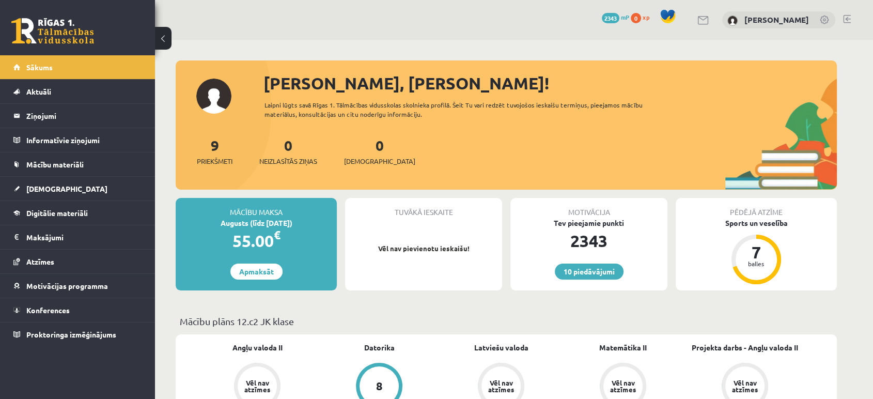
drag, startPoint x: 230, startPoint y: 243, endPoint x: 270, endPoint y: 242, distance: 39.3
click at [270, 242] on div "55.00 €" at bounding box center [256, 240] width 161 height 25
drag, startPoint x: 214, startPoint y: 44, endPoint x: 214, endPoint y: 32, distance: 12.4
click at [214, 32] on div "10 Dāvanas 2343 mP 0 xp [PERSON_NAME]" at bounding box center [514, 20] width 718 height 40
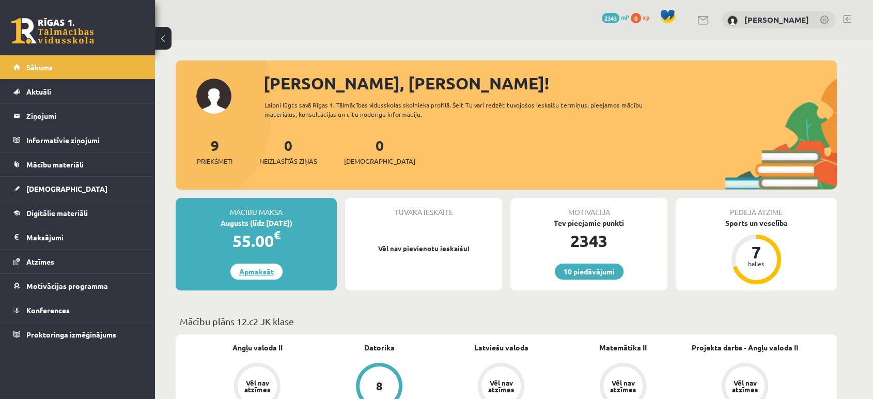
click at [251, 264] on link "Apmaksāt" at bounding box center [256, 271] width 52 height 16
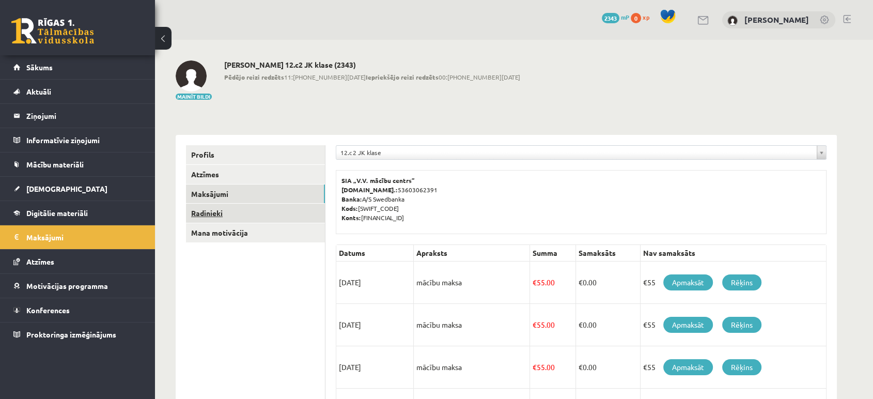
click at [236, 205] on link "Radinieki" at bounding box center [255, 212] width 139 height 19
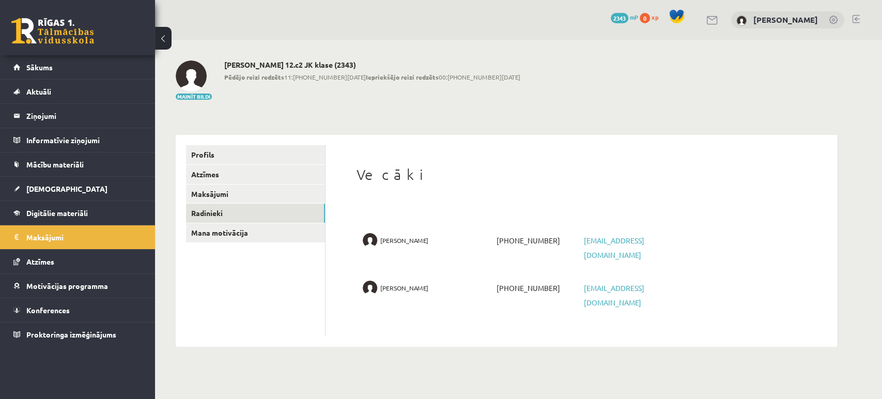
click at [75, 19] on link at bounding box center [52, 31] width 83 height 26
